Goal: Task Accomplishment & Management: Use online tool/utility

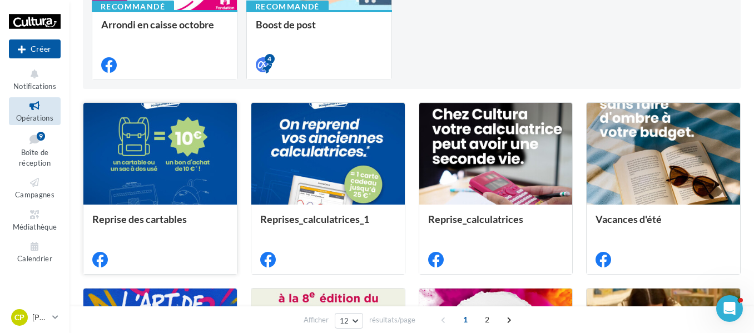
scroll to position [222, 0]
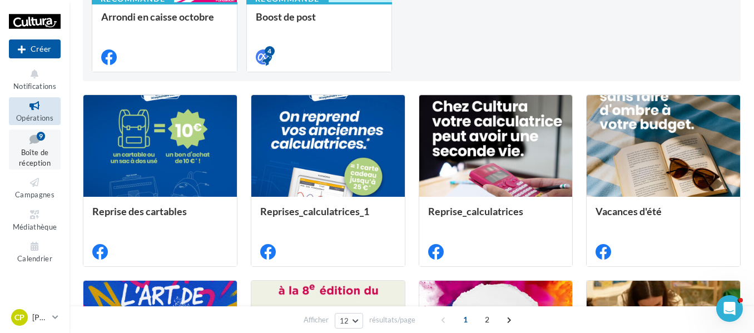
click at [38, 150] on span "Boîte de réception" at bounding box center [35, 157] width 32 height 19
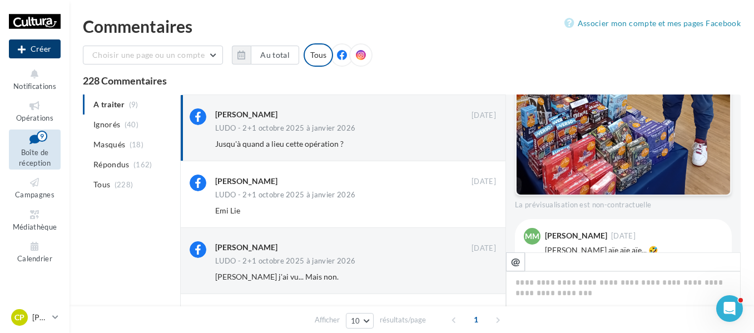
click at [40, 51] on button "Créer" at bounding box center [35, 48] width 52 height 19
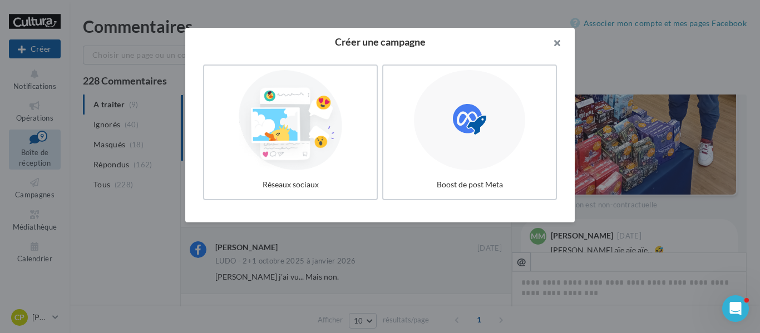
click at [547, 39] on button "button" at bounding box center [552, 44] width 44 height 33
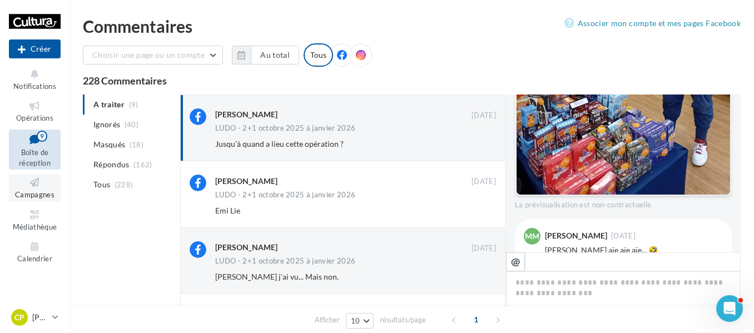
click at [38, 190] on link "Campagnes" at bounding box center [35, 187] width 52 height 27
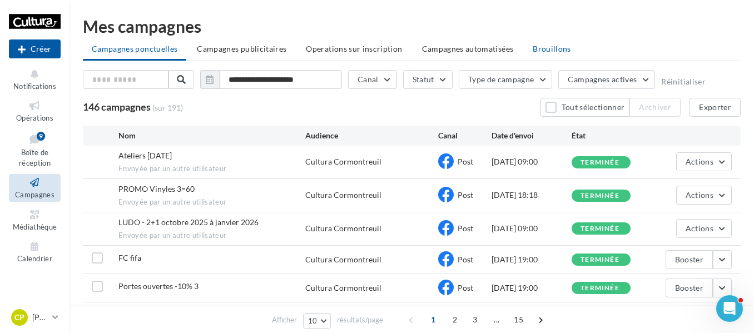
click at [556, 47] on span "Brouillons" at bounding box center [552, 48] width 38 height 9
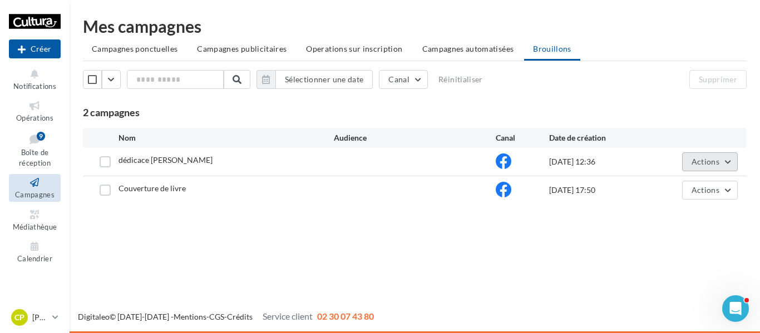
click at [718, 165] on span "Actions" at bounding box center [705, 161] width 28 height 9
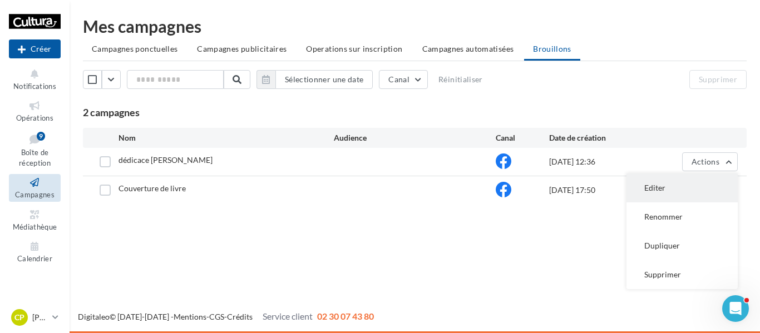
click at [670, 192] on button "Editer" at bounding box center [681, 188] width 111 height 29
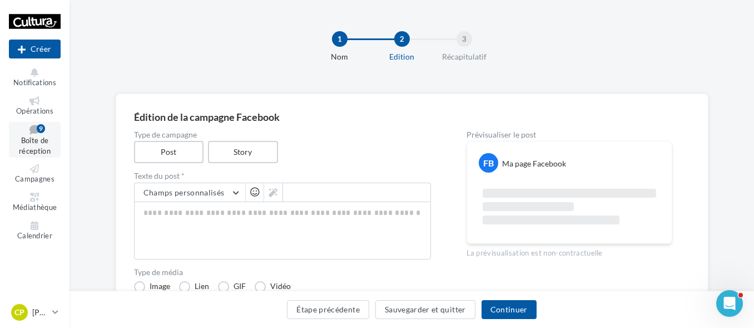
click at [44, 135] on link "Boîte de réception 9" at bounding box center [35, 140] width 52 height 36
